Goal: Information Seeking & Learning: Learn about a topic

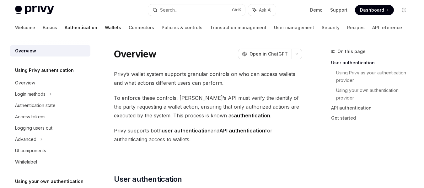
click at [105, 27] on link "Wallets" at bounding box center [113, 27] width 16 height 15
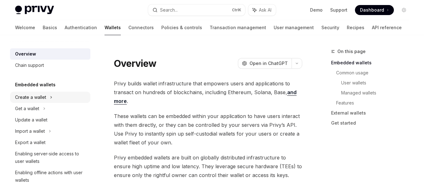
click at [37, 94] on div "Create a wallet" at bounding box center [30, 98] width 31 height 8
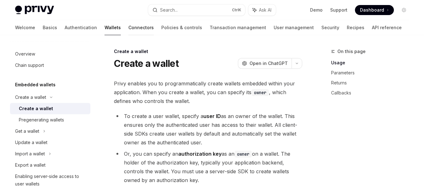
click at [129, 30] on link "Connectors" at bounding box center [141, 27] width 25 height 15
type textarea "*"
